Goal: Find specific page/section

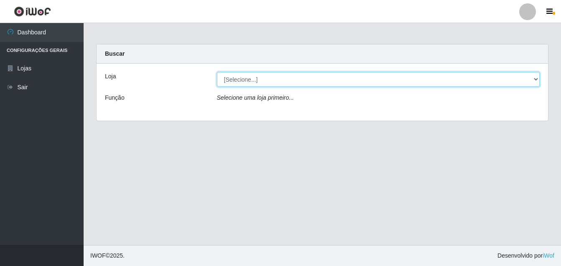
click at [235, 79] on select "[Selecione...] Ajubá Mercado" at bounding box center [378, 79] width 323 height 15
select select "402"
click at [217, 72] on select "[Selecione...] Ajubá Mercado" at bounding box center [378, 79] width 323 height 15
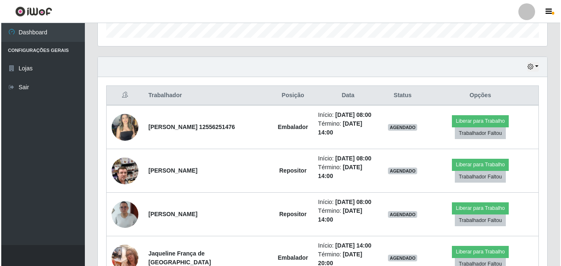
scroll to position [293, 0]
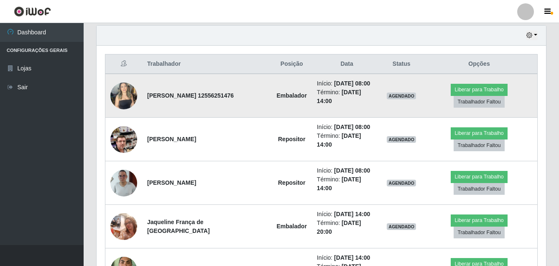
click at [112, 102] on img at bounding box center [123, 96] width 27 height 36
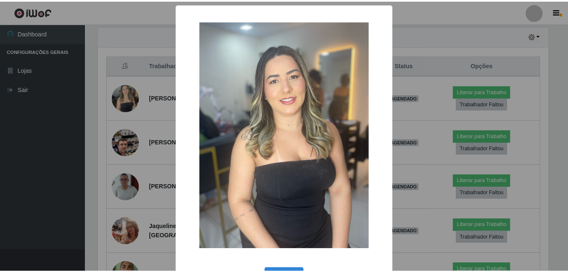
scroll to position [174, 452]
